Goal: Check status: Check status

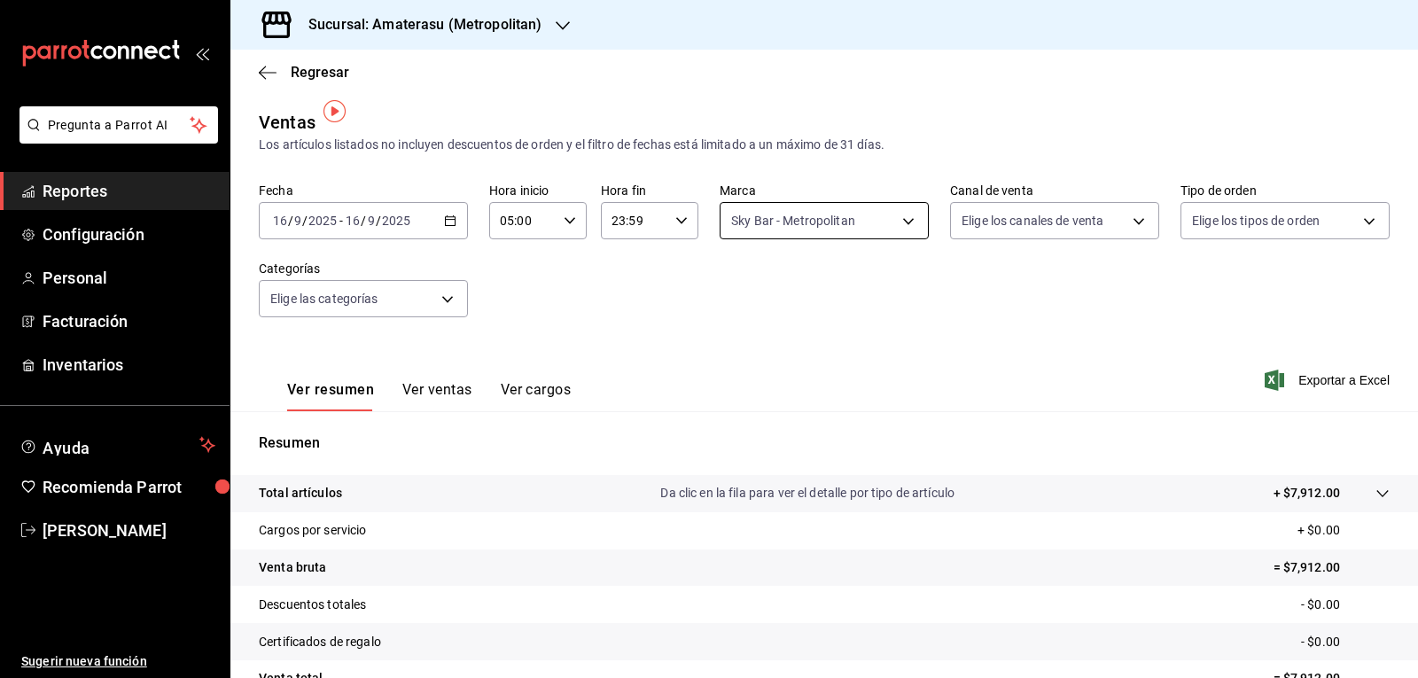
scroll to position [12, 0]
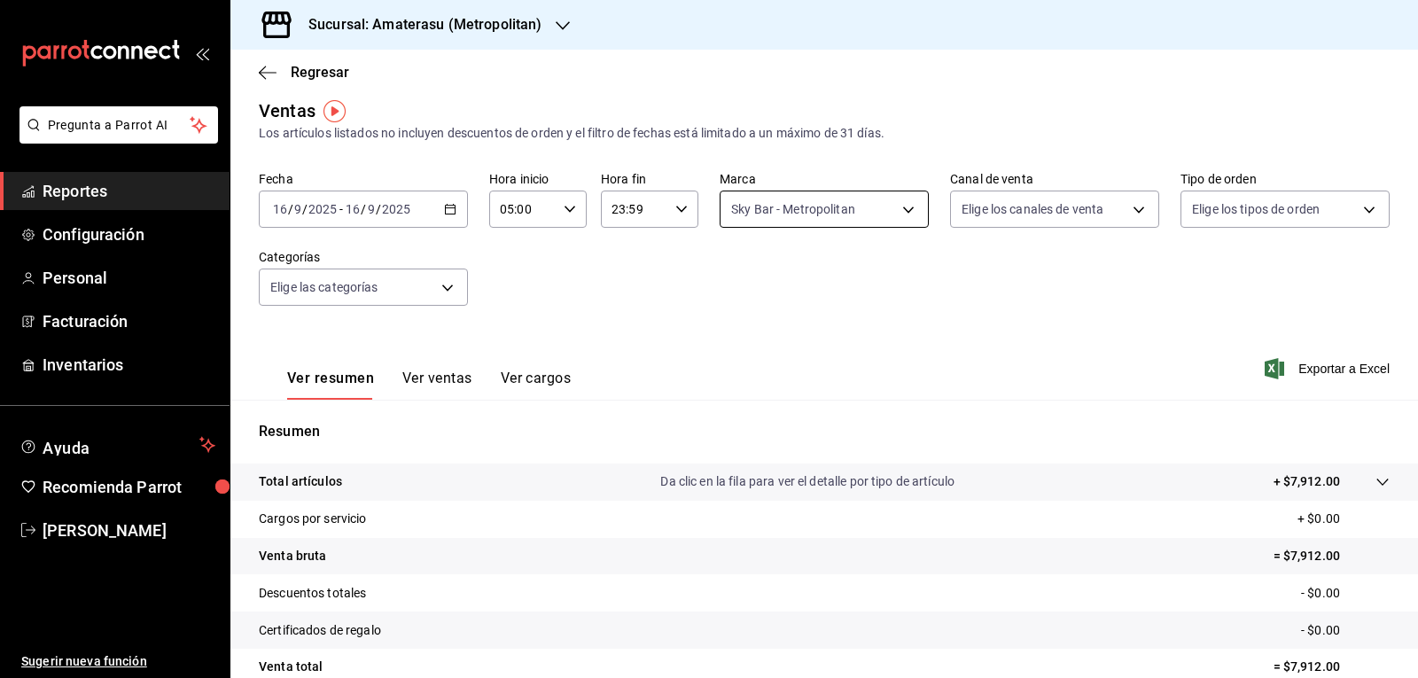
click at [805, 198] on body "Pregunta a Parrot AI Reportes Configuración Personal Facturación Inventarios Ay…" at bounding box center [709, 339] width 1418 height 678
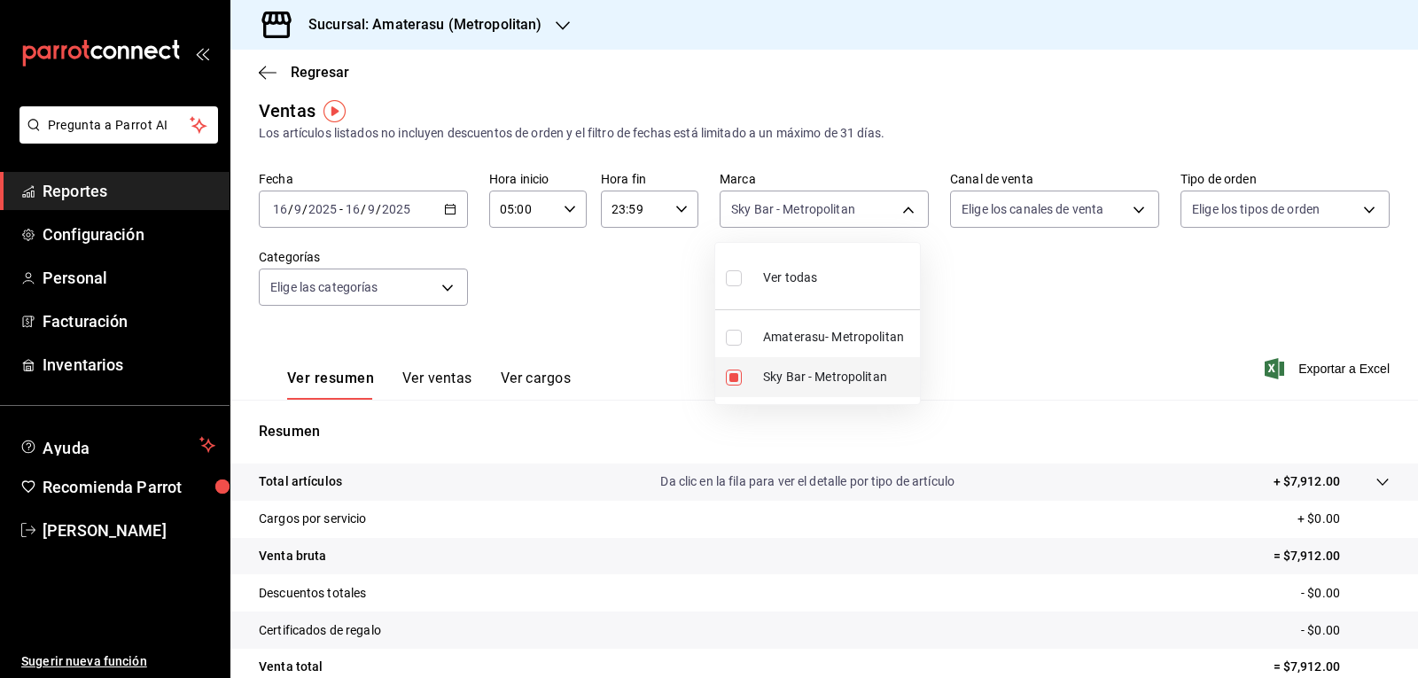
click at [732, 377] on input "checkbox" at bounding box center [734, 377] width 16 height 16
checkbox input "false"
click at [735, 345] on input "checkbox" at bounding box center [734, 338] width 16 height 16
checkbox input "true"
type input "e4cd7fcb-d45b-43ae-a99f-ad4ccfcd9032"
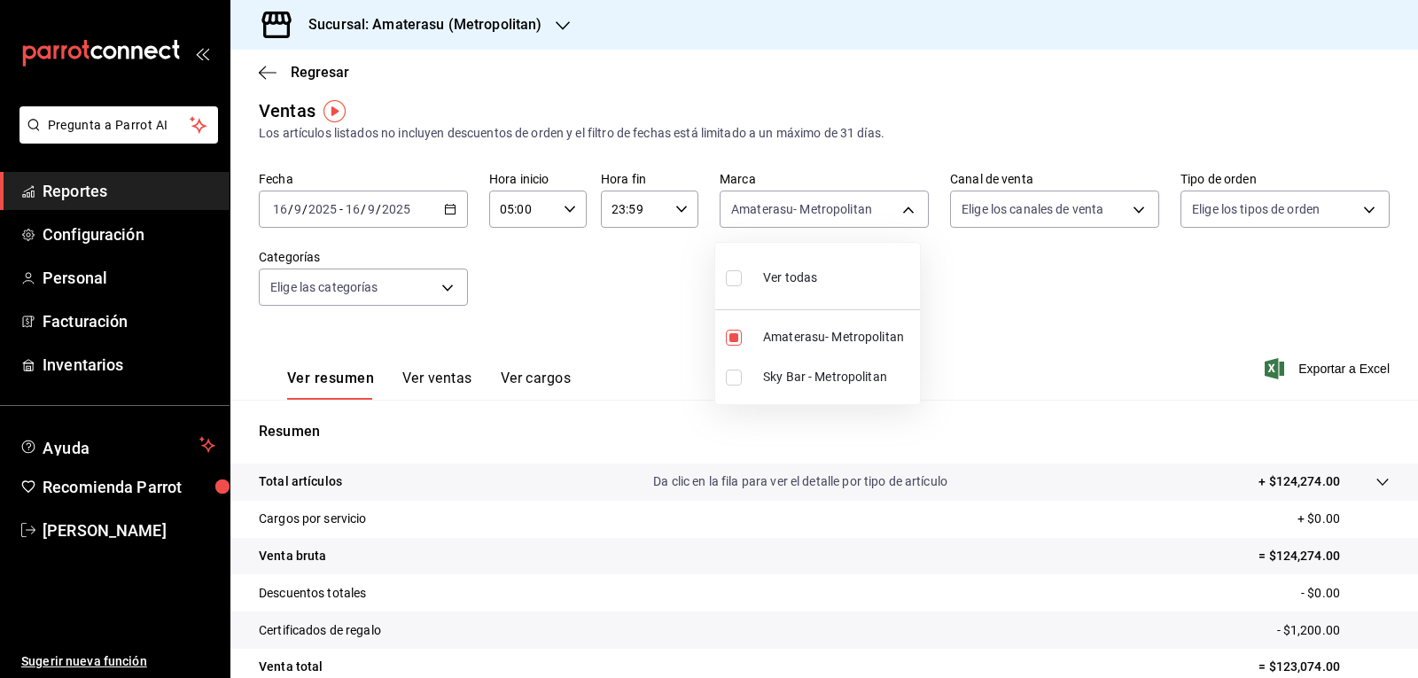
click at [992, 302] on div at bounding box center [709, 339] width 1418 height 678
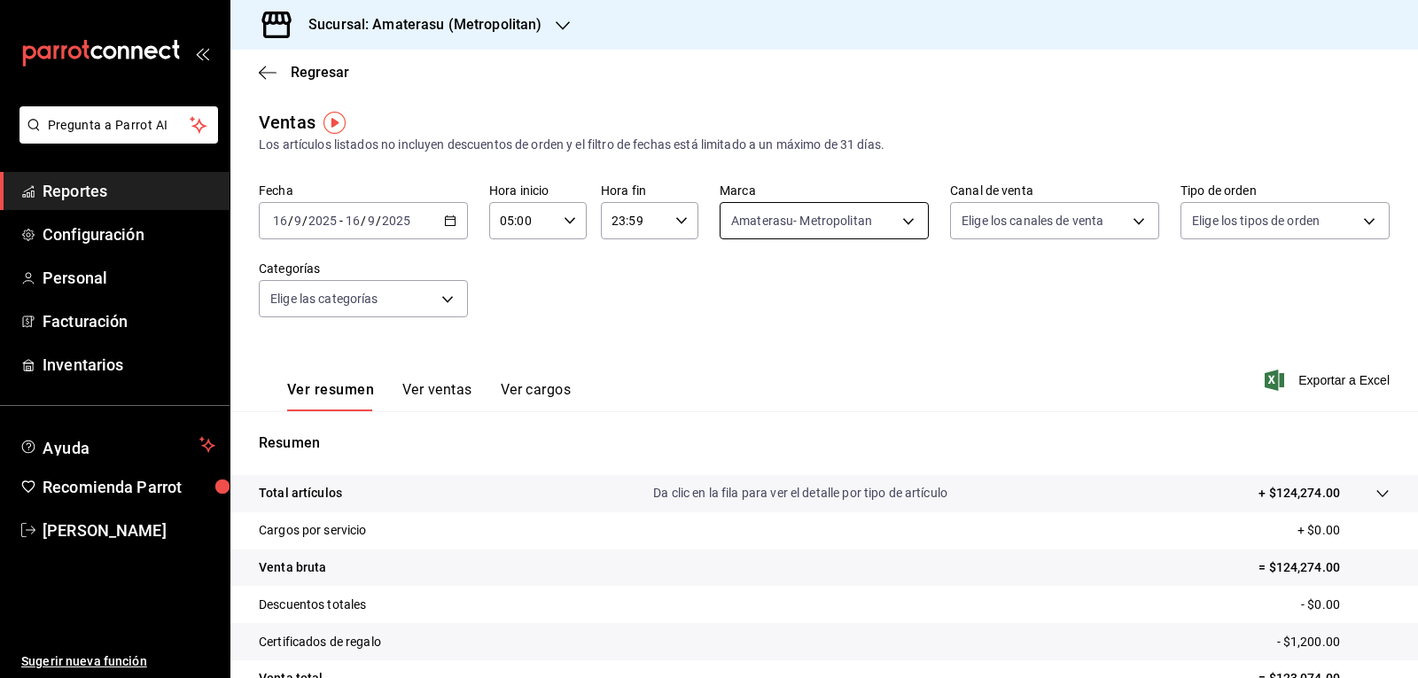
click at [803, 225] on body "Pregunta a Parrot AI Reportes Configuración Personal Facturación Inventarios Ay…" at bounding box center [709, 339] width 1418 height 678
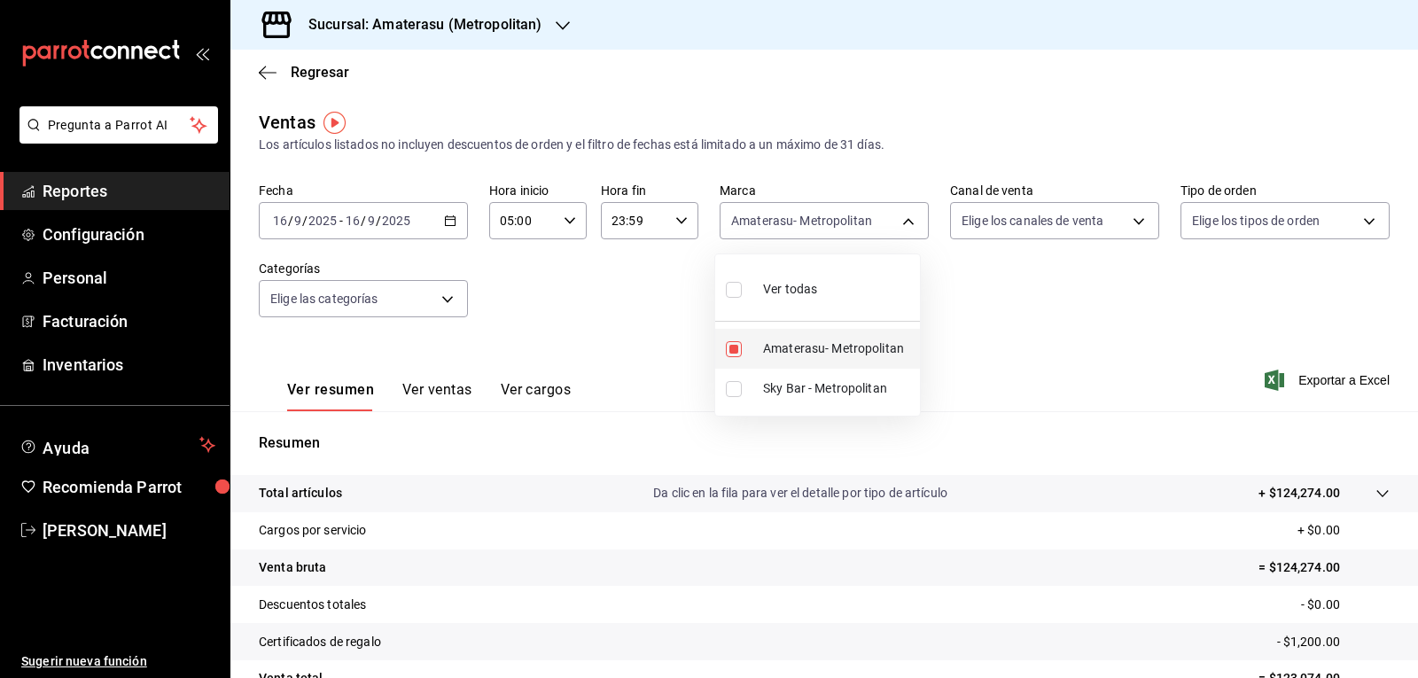
click at [733, 352] on input "checkbox" at bounding box center [734, 349] width 16 height 16
checkbox input "false"
click at [735, 392] on input "checkbox" at bounding box center [734, 389] width 16 height 16
checkbox input "true"
type input "f3afaab8-8c3d-4e49-a299-af9bdf6027b2"
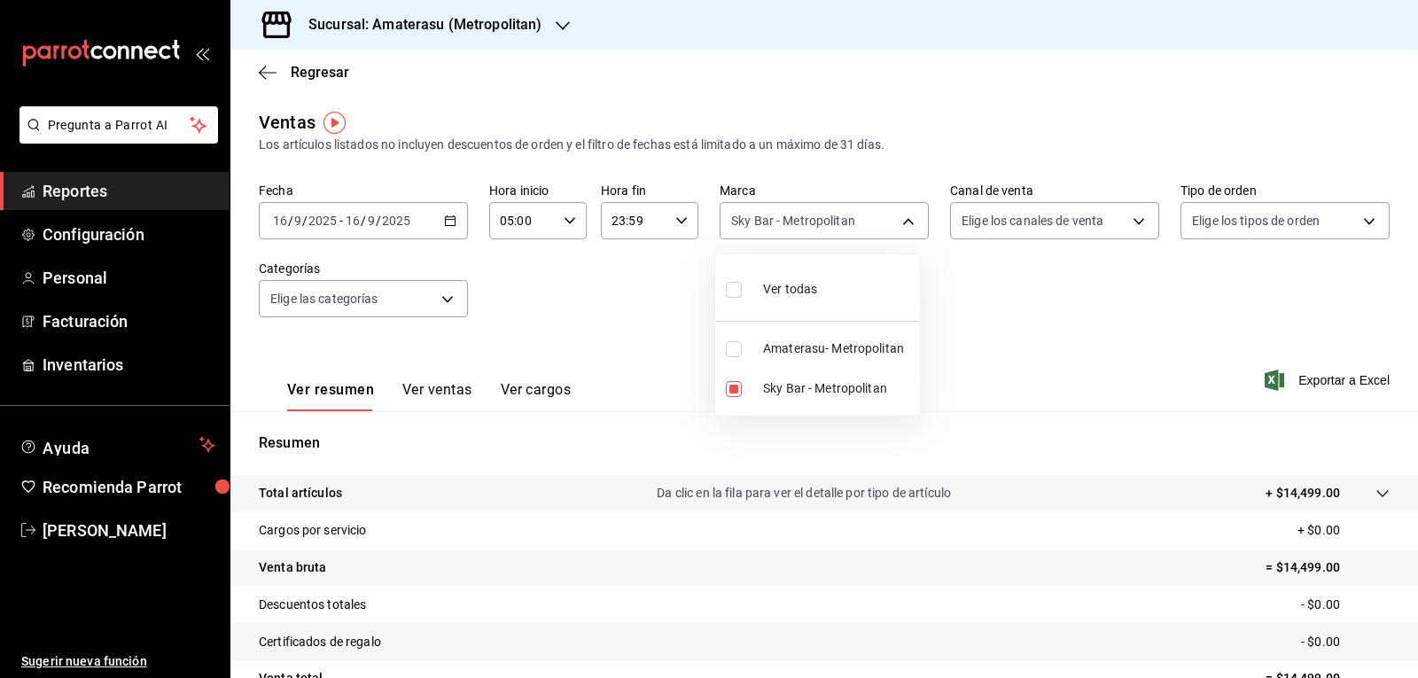
click at [1036, 304] on div at bounding box center [709, 339] width 1418 height 678
click at [1036, 304] on div "Fecha [DATE] [DATE] - [DATE] [DATE] Hora inicio 05:00 Hora inicio Hora fin 23:5…" at bounding box center [824, 261] width 1131 height 156
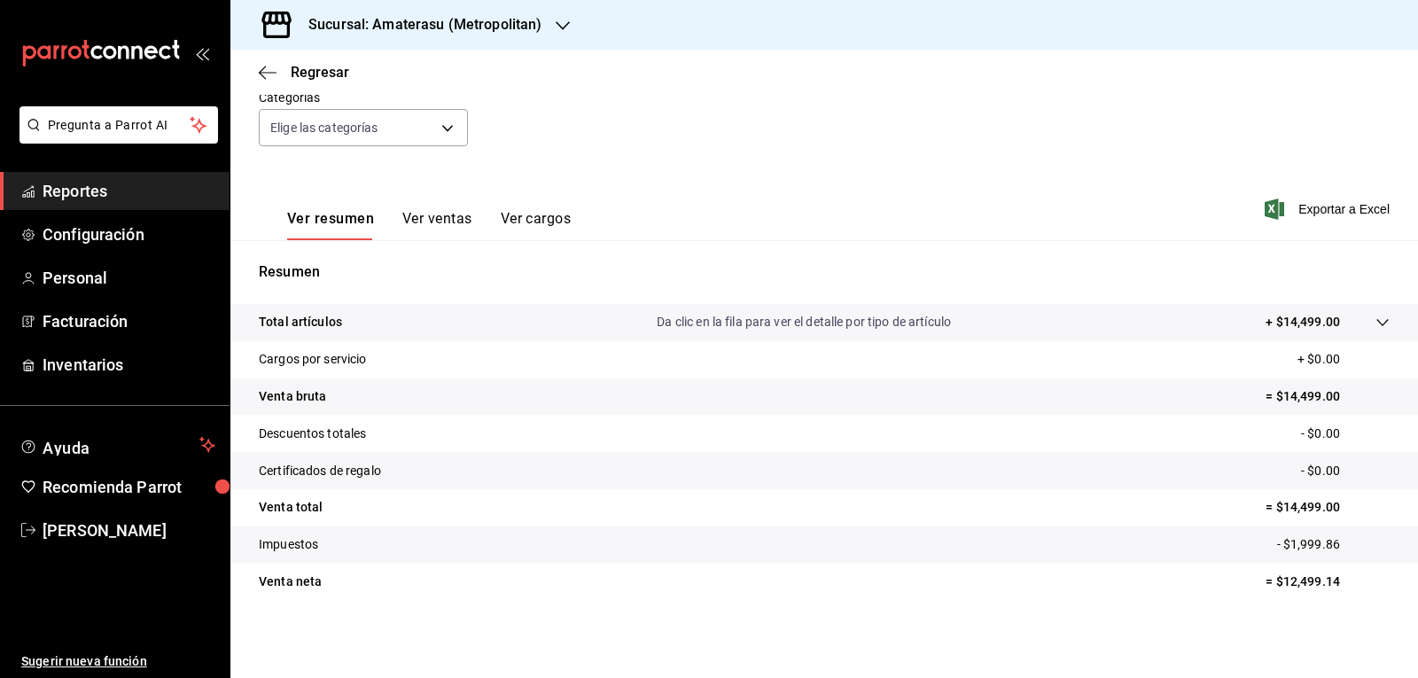
scroll to position [12, 0]
